Goal: Communication & Community: Answer question/provide support

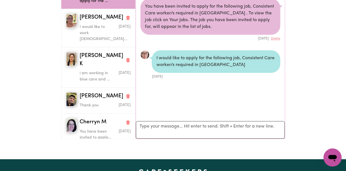
scroll to position [150, 0]
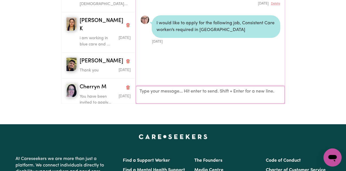
click at [143, 86] on textarea "Your reply" at bounding box center [210, 94] width 148 height 17
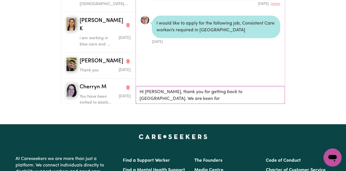
click at [143, 87] on textarea "Hi [PERSON_NAME], thank you for getting back to [GEOGRAPHIC_DATA]. We are keen …" at bounding box center [210, 95] width 148 height 17
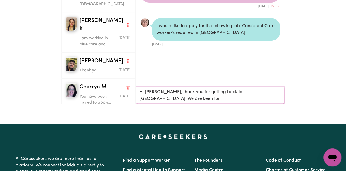
click at [262, 87] on textarea "Hi [PERSON_NAME], thank you for getting back to [GEOGRAPHIC_DATA]. We are keen …" at bounding box center [210, 95] width 148 height 17
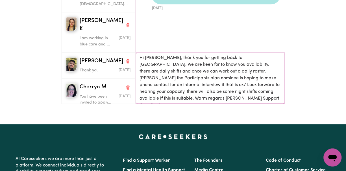
scroll to position [188, 0]
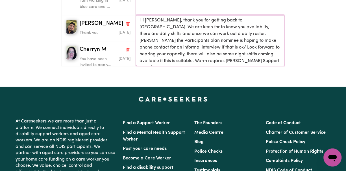
type textarea "Hi [PERSON_NAME], thank you for getting back to [GEOGRAPHIC_DATA]. We are keen …"
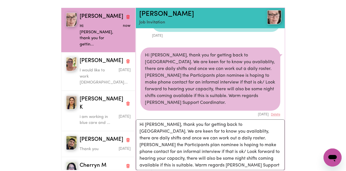
scroll to position [75, 0]
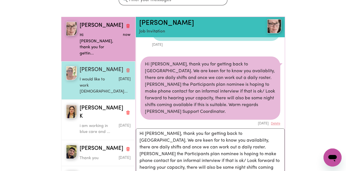
click at [86, 76] on p "I would like to work [DEMOGRAPHIC_DATA]..." at bounding box center [97, 85] width 34 height 18
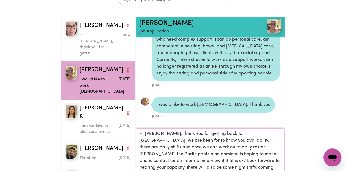
click at [147, 128] on textarea "Hi [PERSON_NAME], thank you for getting back to [GEOGRAPHIC_DATA]. We are keen …" at bounding box center [210, 153] width 148 height 51
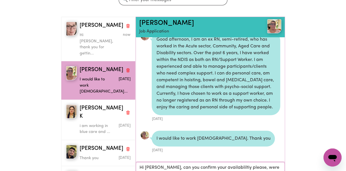
scroll to position [76, 0]
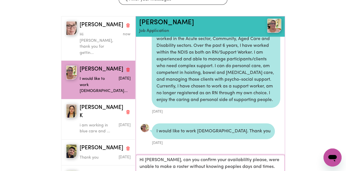
click at [260, 160] on textarea "Hi [PERSON_NAME], can you confirm your availabliltiy please, were unable to mak…" at bounding box center [210, 167] width 148 height 24
type textarea "Hi [PERSON_NAME], can you confirm your availabliltiy please, were unable to mak…"
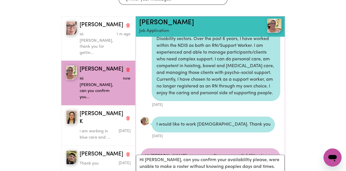
scroll to position [165, 0]
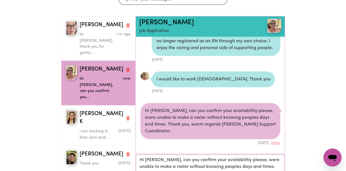
click at [158, 157] on textarea "Hi [PERSON_NAME], can you confirm your availabliltiy please, were unable to mak…" at bounding box center [210, 167] width 148 height 24
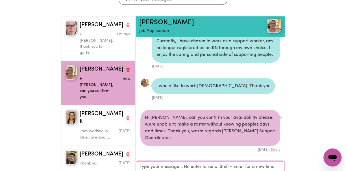
scroll to position [158, 0]
type textarea "[PERSON_NAME] the Plan Nominee would also like to arrange a date/time for an in…"
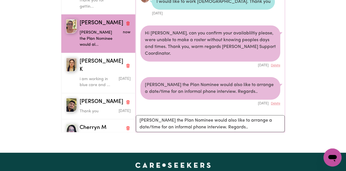
scroll to position [113, 0]
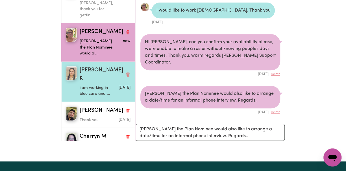
click at [90, 85] on p "i am working in blue care and ..." at bounding box center [97, 91] width 34 height 12
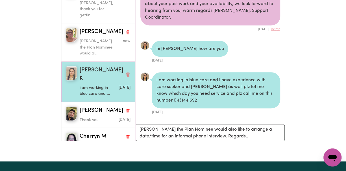
scroll to position [52, 0]
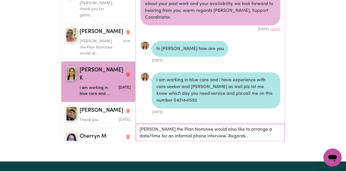
click at [165, 124] on textarea "[PERSON_NAME] the Plan Nominee would also like to arrange a date/time for an in…" at bounding box center [210, 132] width 148 height 17
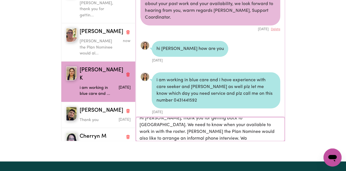
scroll to position [0, 0]
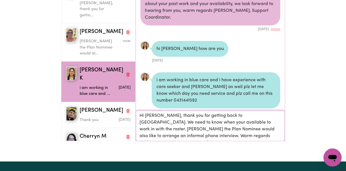
type textarea "Hi [PERSON_NAME], thank you for getting back to [GEOGRAPHIC_DATA]. We need to k…"
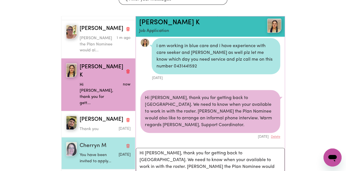
scroll to position [16, 0]
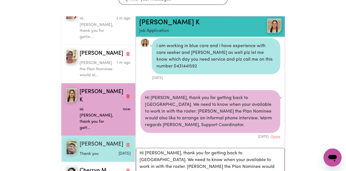
click at [97, 151] on p "Thank you" at bounding box center [97, 154] width 34 height 6
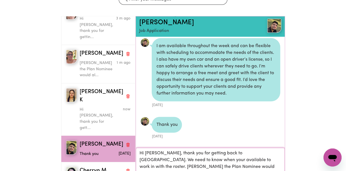
click at [160, 150] on textarea "Hi [PERSON_NAME], thank you for getting back to [GEOGRAPHIC_DATA]. We need to k…" at bounding box center [210, 163] width 148 height 30
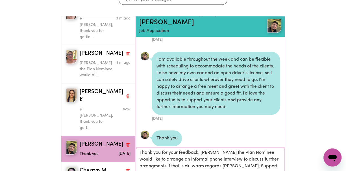
scroll to position [0, 0]
type textarea "Thank you for your feedback. [PERSON_NAME] the Plan Nominee would like to arran…"
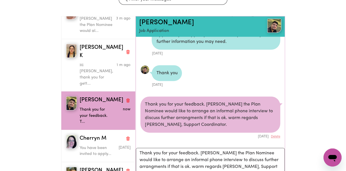
scroll to position [0, 0]
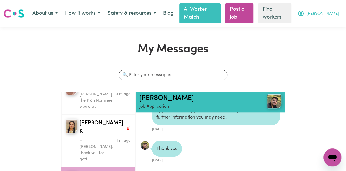
click at [336, 12] on span "[PERSON_NAME]" at bounding box center [322, 14] width 32 height 6
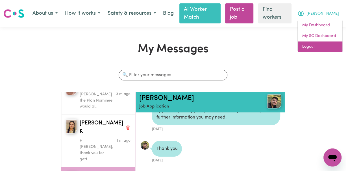
click at [311, 43] on link "Logout" at bounding box center [319, 46] width 45 height 11
